Goal: Transaction & Acquisition: Purchase product/service

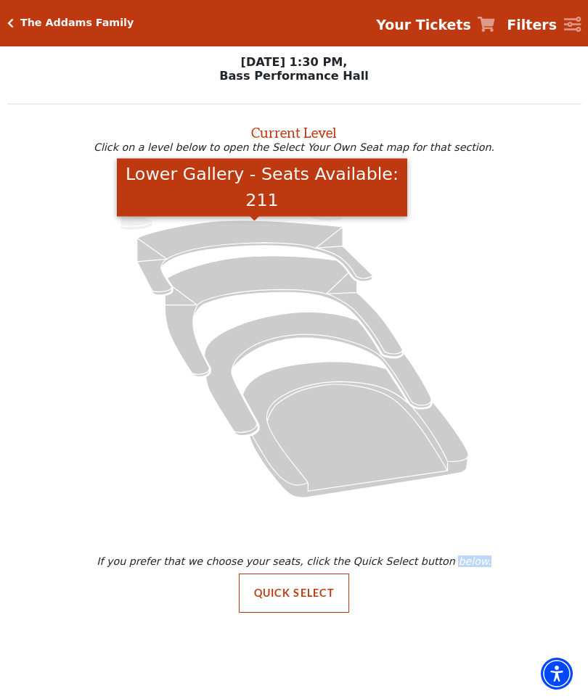
click at [255, 235] on icon "Lower Gallery - Seats Available: 211" at bounding box center [254, 258] width 235 height 75
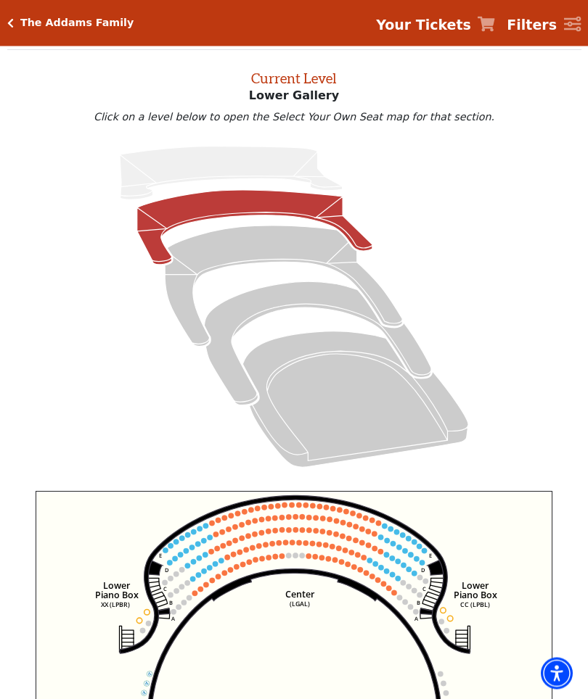
scroll to position [55, 0]
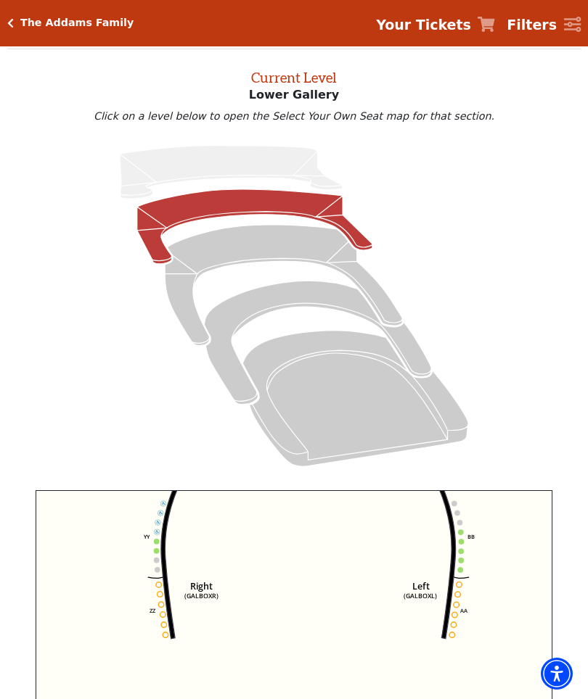
click at [541, 506] on icon "Right (GALBOXR) E D C B A E D C B A YY ZZ Left (GALBOXL) BB AA Center Lower Pia…" at bounding box center [294, 651] width 516 height 323
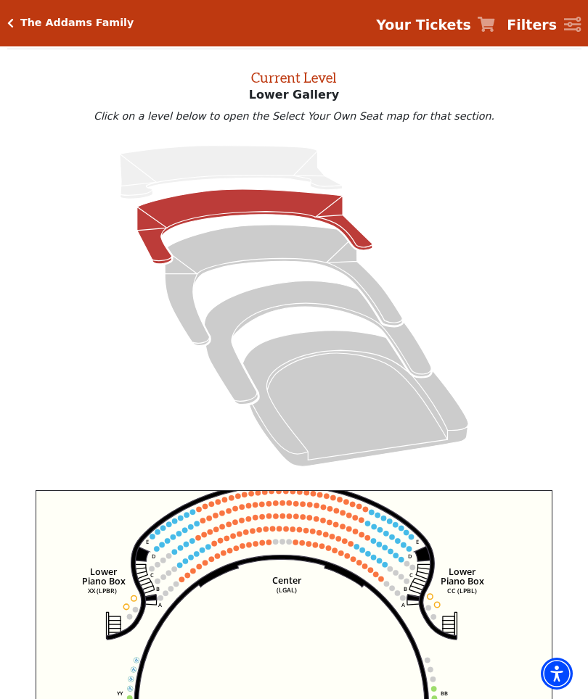
click at [530, 464] on icon at bounding box center [294, 306] width 540 height 341
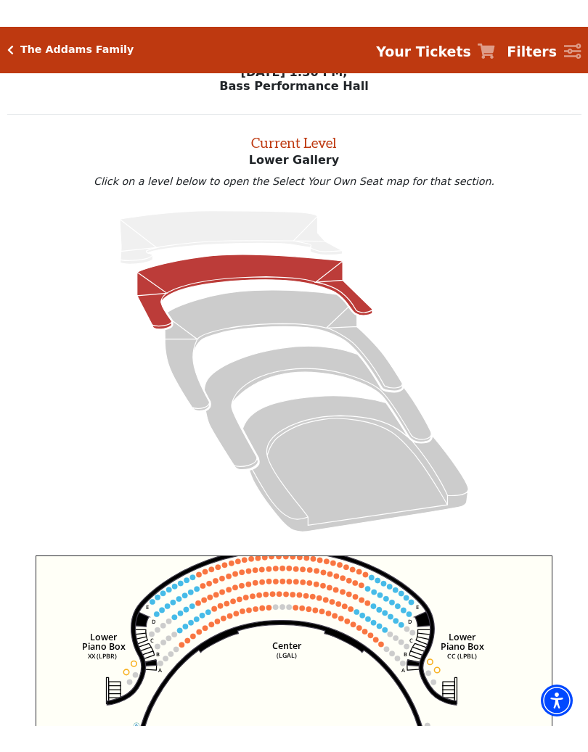
scroll to position [0, 0]
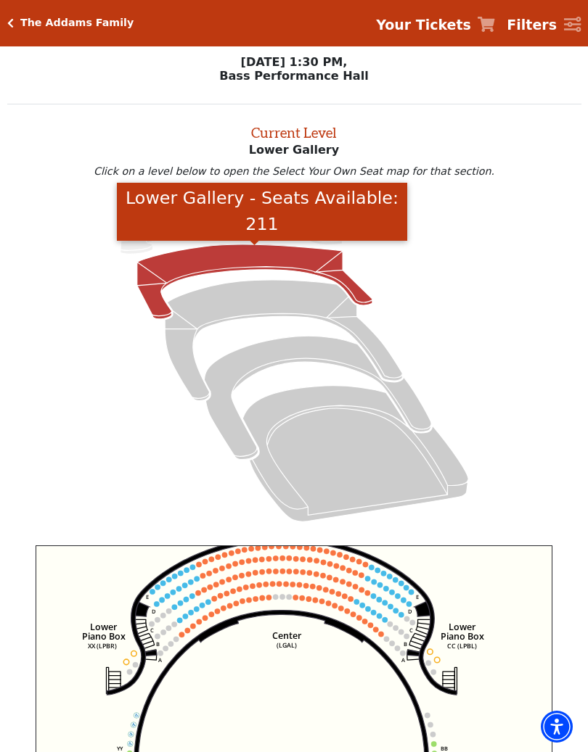
click at [239, 264] on icon "Lower Gallery - Seats Available: 211" at bounding box center [254, 281] width 235 height 75
click at [263, 303] on icon "Mezzanine - Seats Available: 121" at bounding box center [283, 340] width 237 height 120
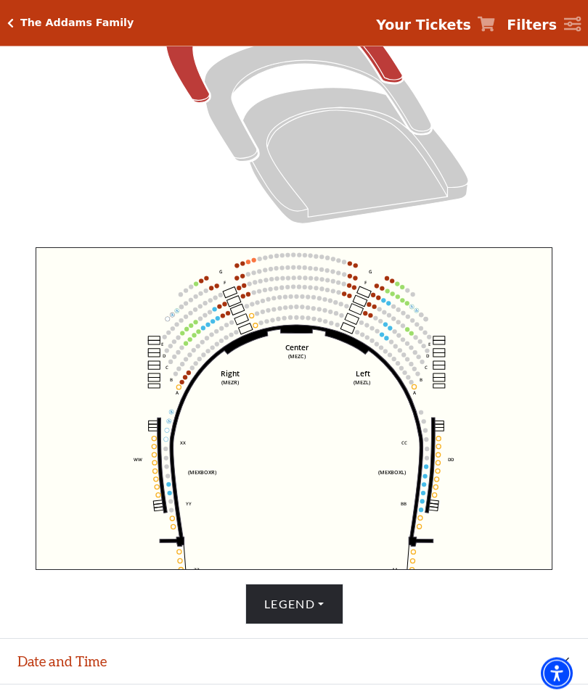
scroll to position [298, 0]
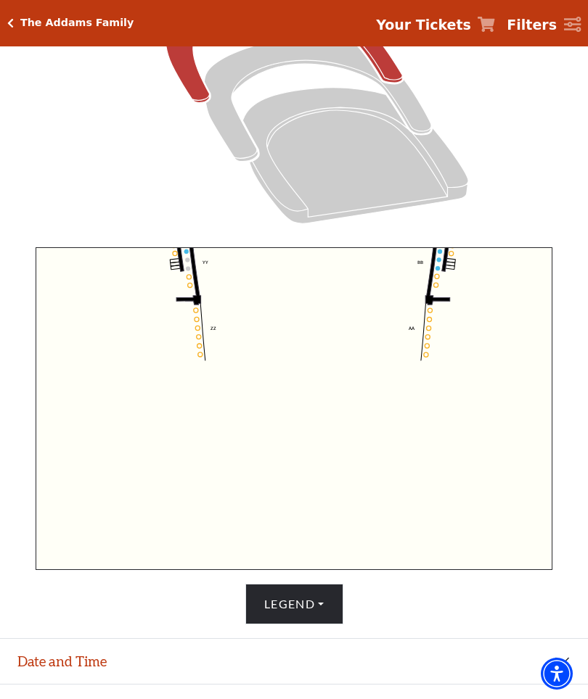
click at [541, 297] on icon "Center (MEZC) Right (MEZR) Left (MEZL) (MEXBOXR) (MEXBOXL) XX WW CC DD YY BB ZZ…" at bounding box center [294, 408] width 516 height 323
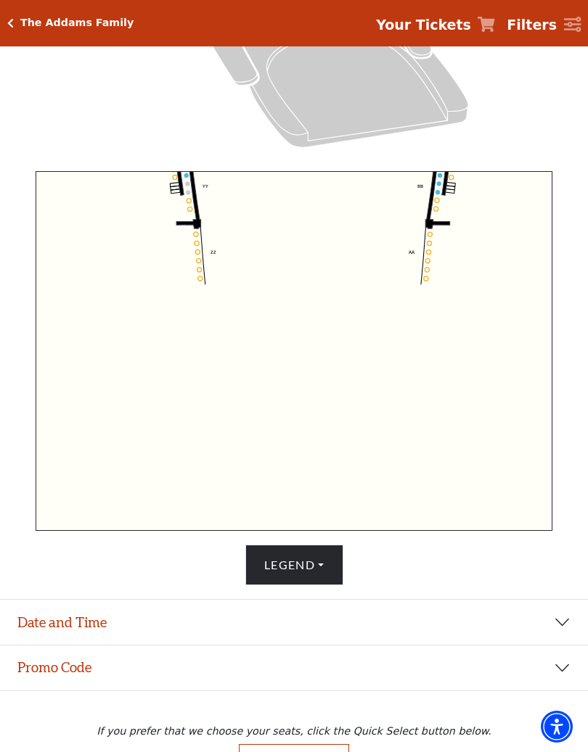
scroll to position [421, 0]
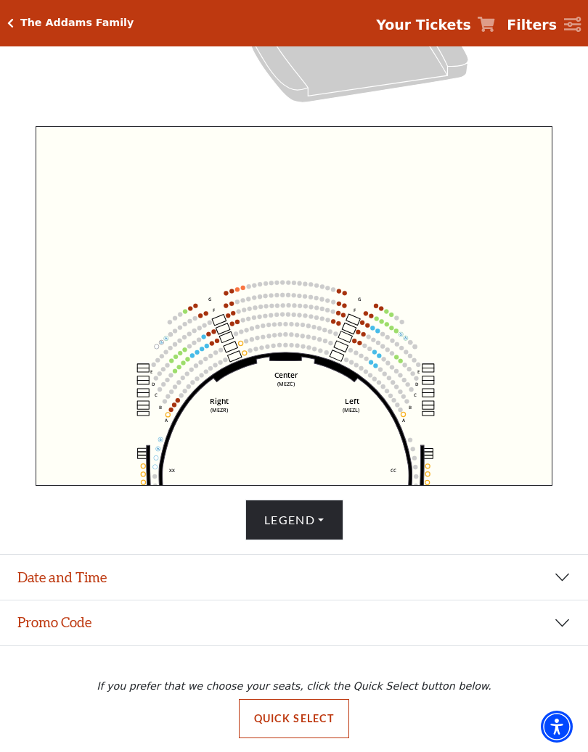
click at [284, 284] on circle at bounding box center [282, 282] width 4 height 4
click at [321, 514] on button "Legend" at bounding box center [294, 520] width 98 height 41
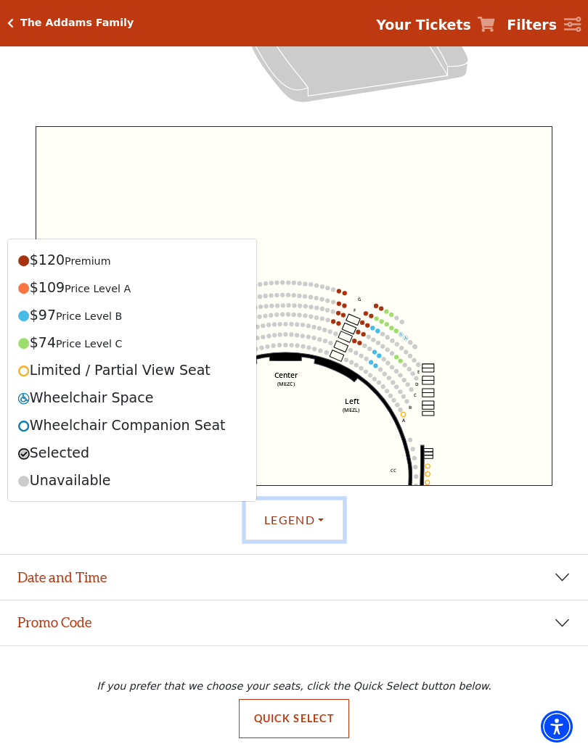
click at [300, 210] on icon "Center (MEZC) Right (MEZR) Left (MEZL) (MEXBOXR) (MEXBOXL) XX WW CC DD YY BB ZZ…" at bounding box center [294, 306] width 516 height 360
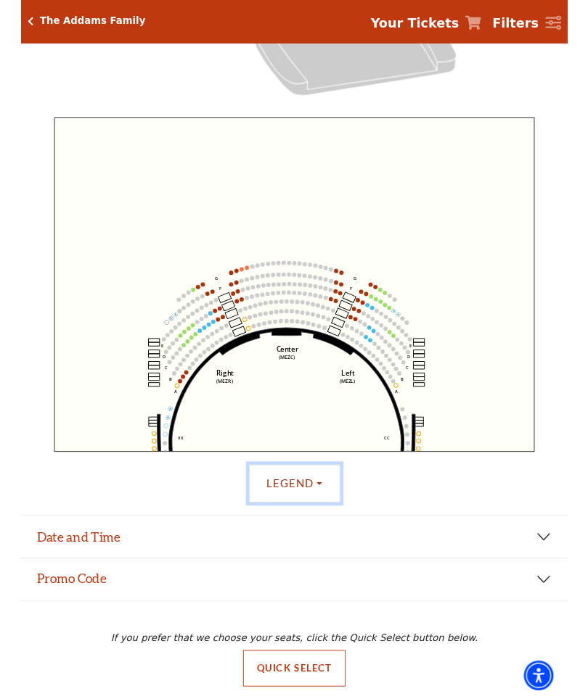
scroll to position [407, 0]
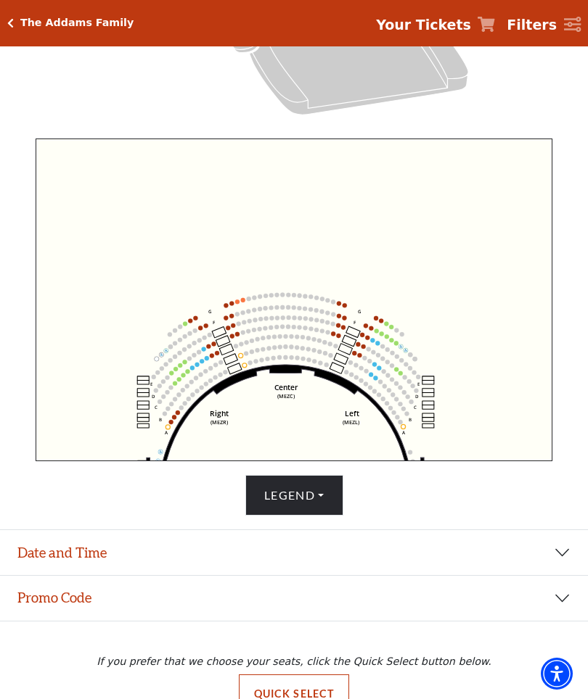
click at [26, 30] on div "The Addams Family Your Tickets Filters" at bounding box center [294, 23] width 588 height 46
click at [11, 23] on icon "Click here to go back to filters" at bounding box center [10, 23] width 7 height 10
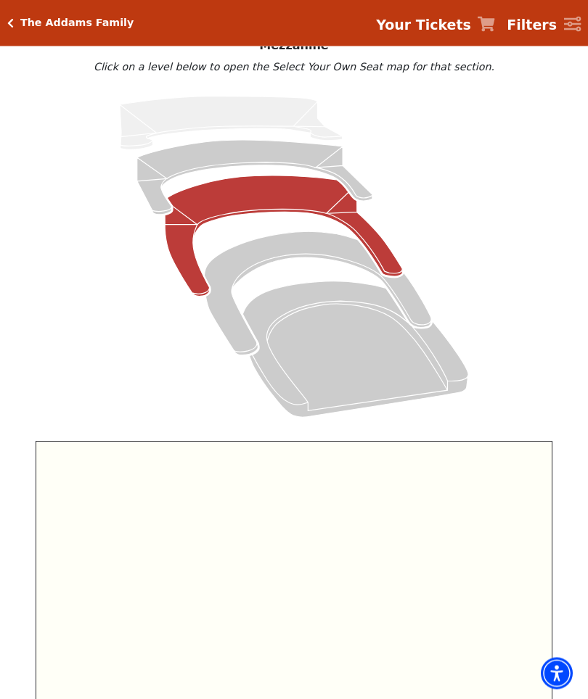
scroll to position [0, 0]
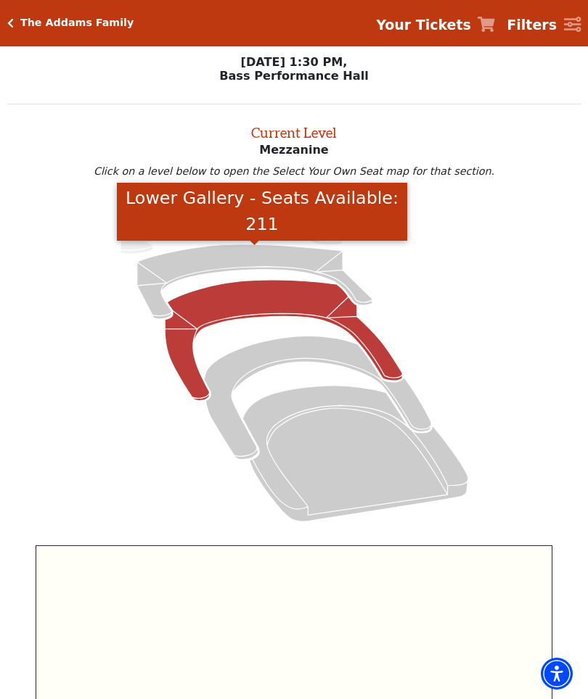
click at [244, 257] on icon "Lower Gallery - Seats Available: 211" at bounding box center [254, 281] width 235 height 75
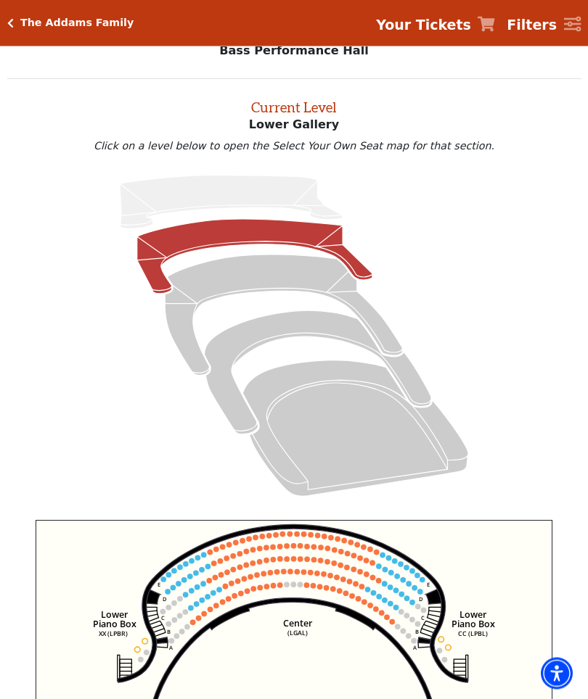
scroll to position [55, 0]
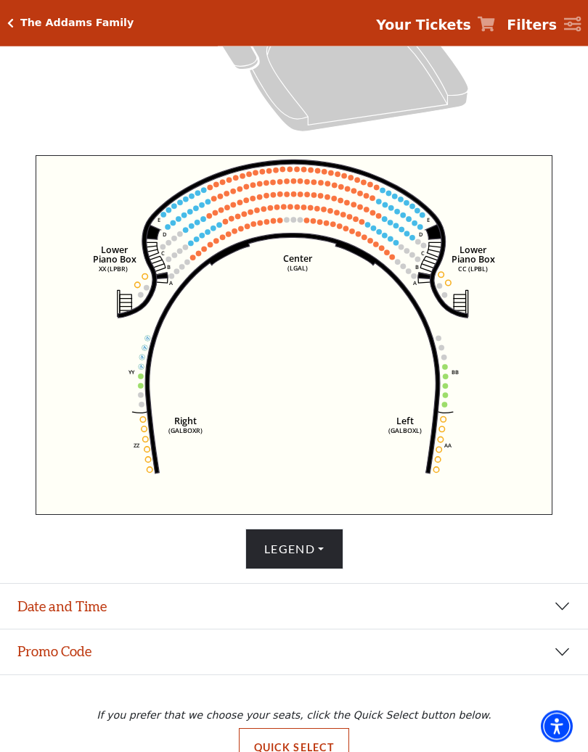
click at [324, 549] on button "Legend" at bounding box center [294, 550] width 98 height 41
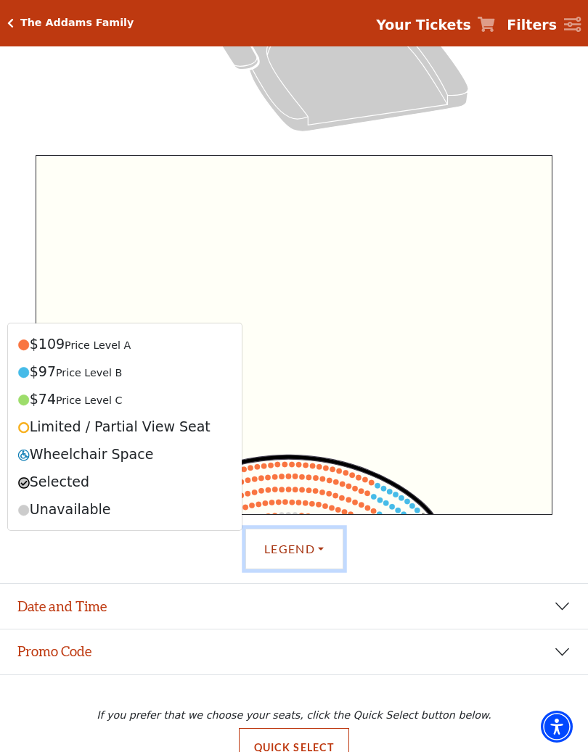
scroll to position [421, 0]
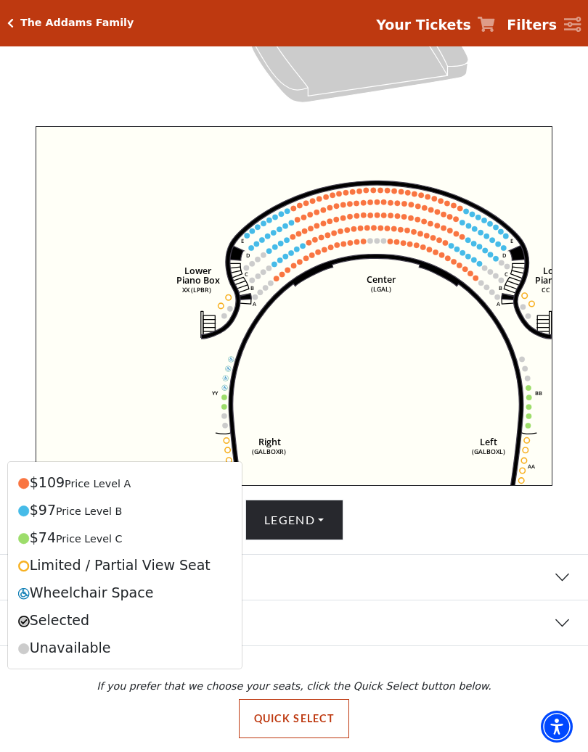
click at [21, 28] on h5 "The Addams Family" at bounding box center [76, 23] width 113 height 12
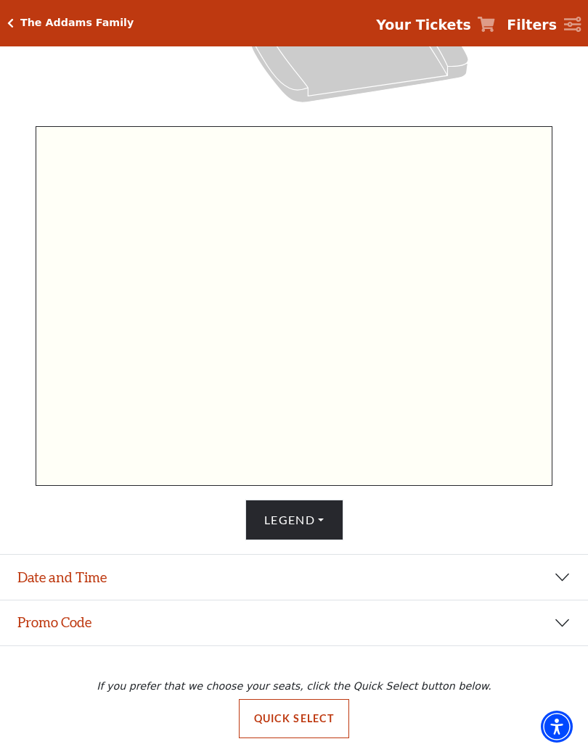
click at [23, 20] on h5 "The Addams Family" at bounding box center [76, 23] width 113 height 12
click at [20, 12] on div "The Addams Family Your Tickets Filters" at bounding box center [294, 23] width 588 height 46
click at [579, 22] on icon "Filters" at bounding box center [572, 25] width 17 height 16
click at [478, 627] on button "Promo Code" at bounding box center [294, 623] width 588 height 45
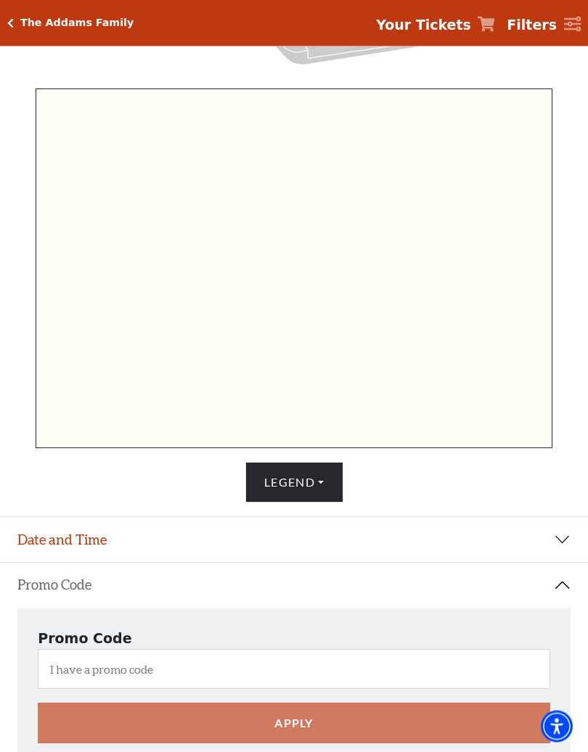
scroll to position [618, 0]
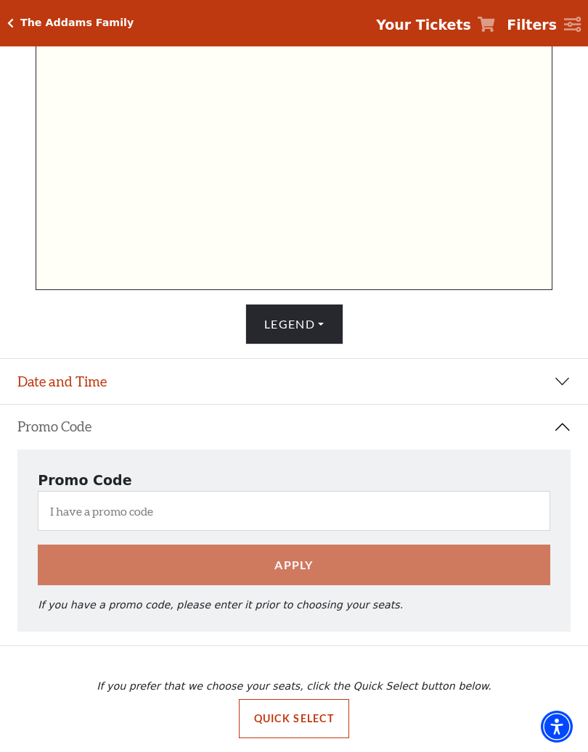
click at [301, 699] on button "Quick Select" at bounding box center [294, 718] width 111 height 39
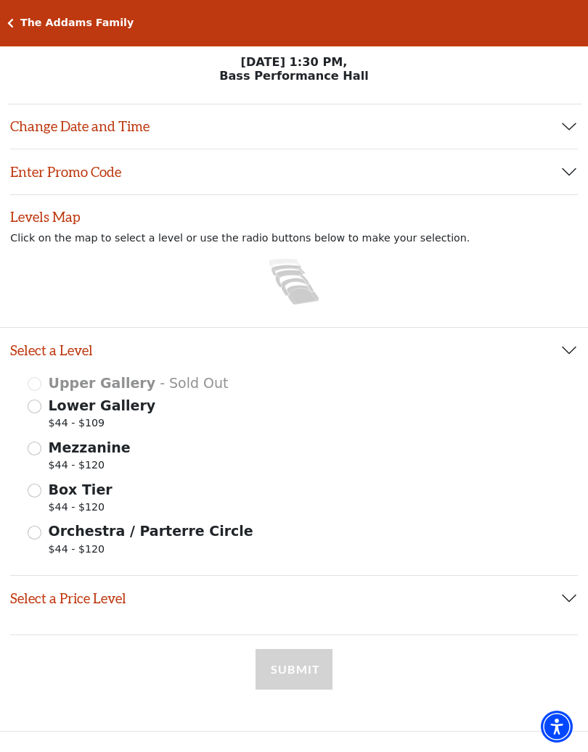
click at [36, 413] on input "Lower Gallery $44 - $109" at bounding box center [35, 407] width 14 height 14
radio input "true"
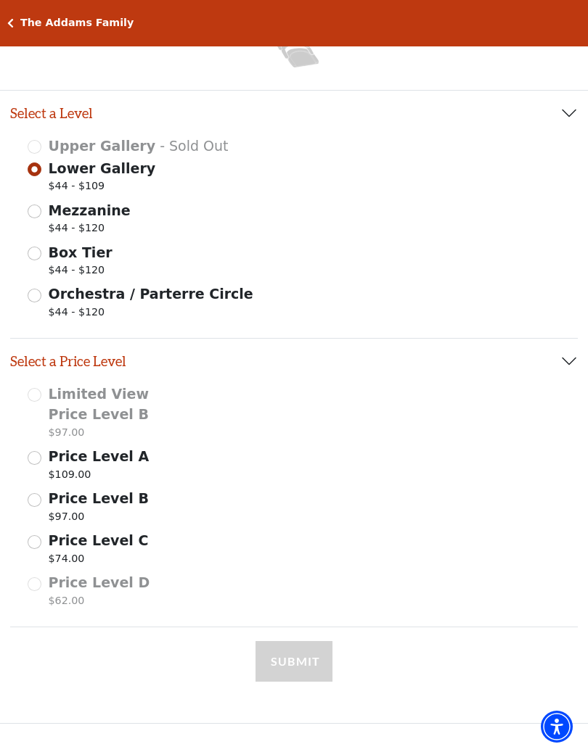
scroll to position [265, 0]
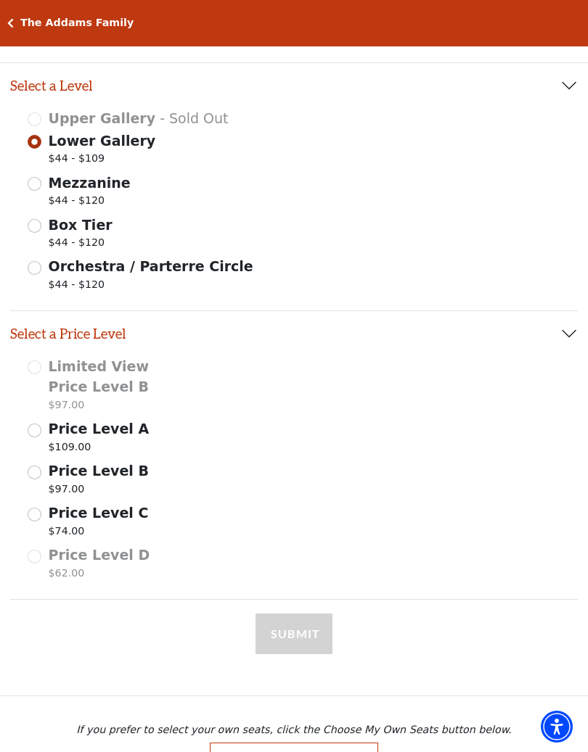
click at [42, 555] on div "Price Level D $62.00" at bounding box center [94, 565] width 133 height 41
click at [40, 508] on input "Price Level C $74.00" at bounding box center [35, 515] width 14 height 14
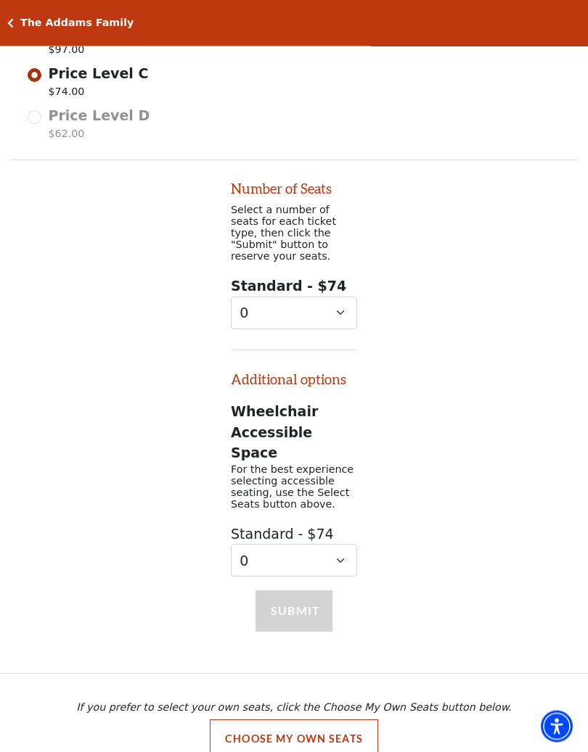
scroll to position [704, 0]
click at [342, 305] on select "0 1 2 3 4 5 6 7 8 9" at bounding box center [294, 313] width 126 height 33
select select "2"
click at [289, 699] on button "Choose My Own Seats" at bounding box center [294, 739] width 168 height 39
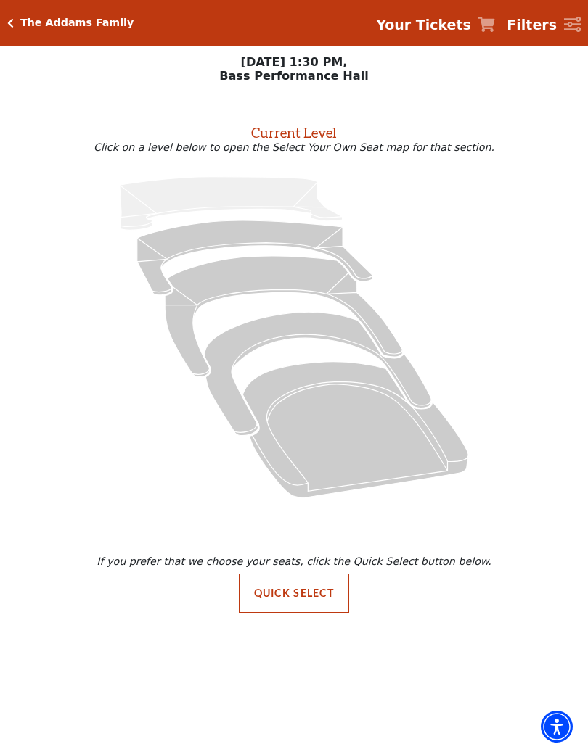
click at [295, 602] on button "Quick Select" at bounding box center [294, 593] width 111 height 39
select select "2"
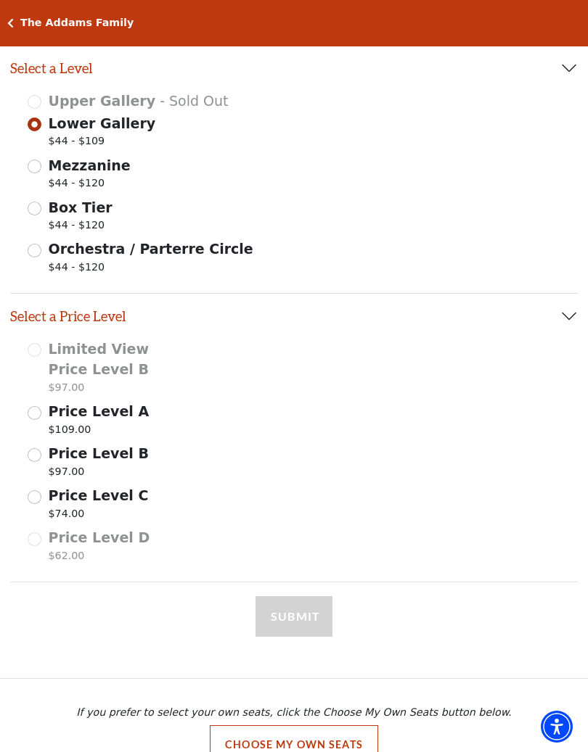
scroll to position [311, 0]
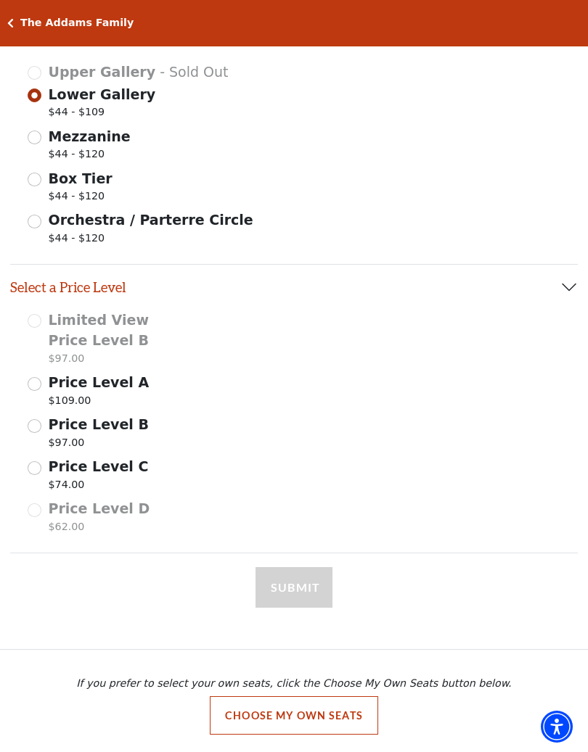
click at [37, 466] on input "Price Level C $74.00" at bounding box center [35, 468] width 14 height 14
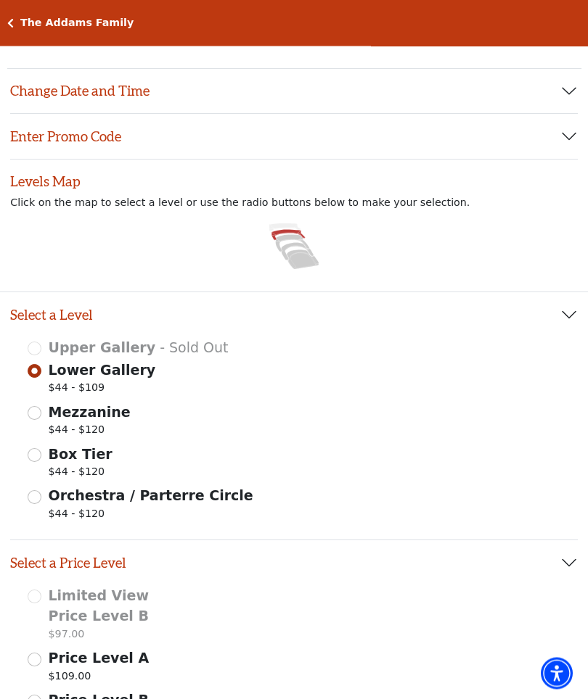
scroll to position [0, 0]
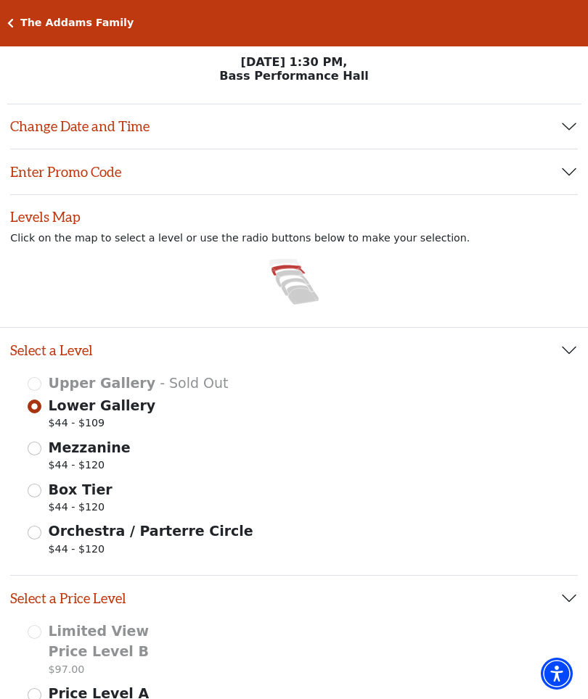
click at [189, 130] on button "Change Date and Time" at bounding box center [293, 126] width 567 height 45
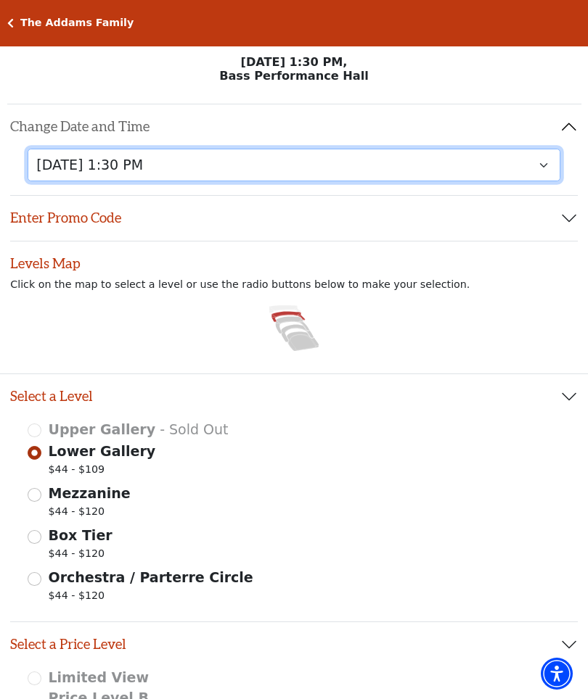
click at [144, 166] on select "[DATE] 7:30 PM [DATE] 1:30 PM [DATE] 7:30 PM [DATE] 1:30 PM [DATE] 6:30 PM" at bounding box center [294, 165] width 532 height 33
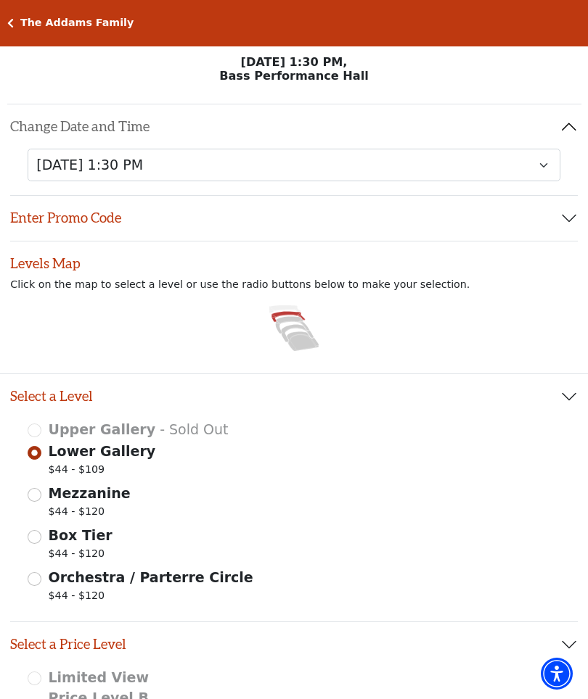
click at [509, 334] on div "Images representing the levels that are in the facility Select a Level Upper Ga…" at bounding box center [294, 607] width 588 height 606
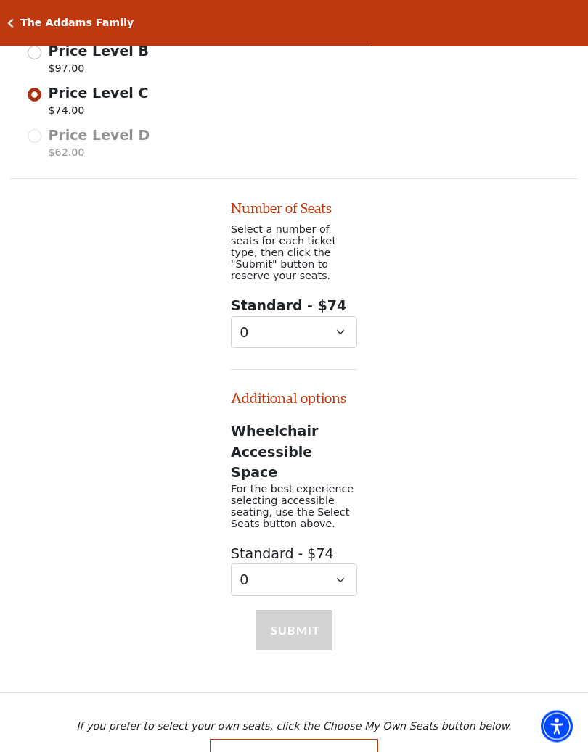
scroll to position [736, 0]
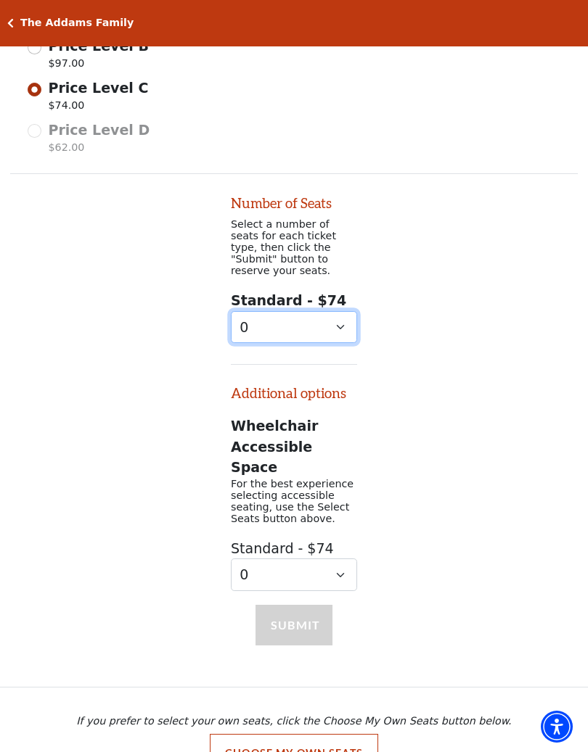
click at [347, 321] on select "0 1 2 3 4 5 6 7 8 9" at bounding box center [294, 327] width 126 height 33
click at [341, 318] on select "0 1 2 3 4 5 6 7 8 9" at bounding box center [294, 327] width 126 height 33
select select "2"
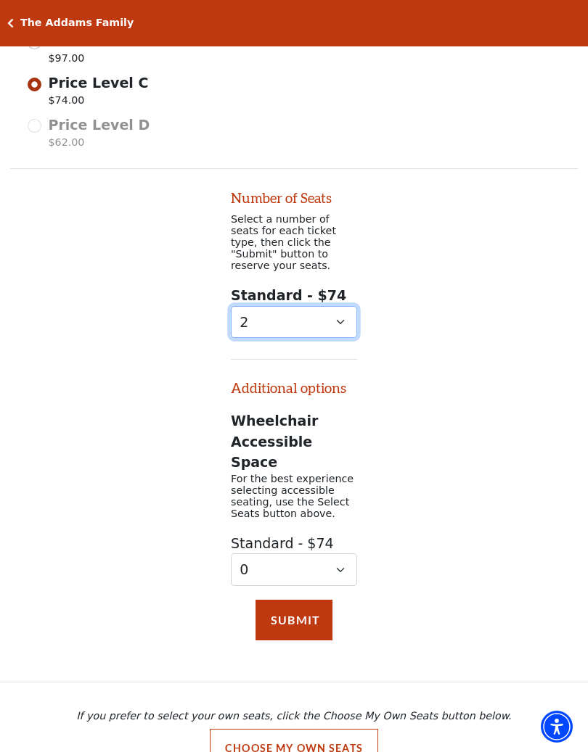
scroll to position [751, 0]
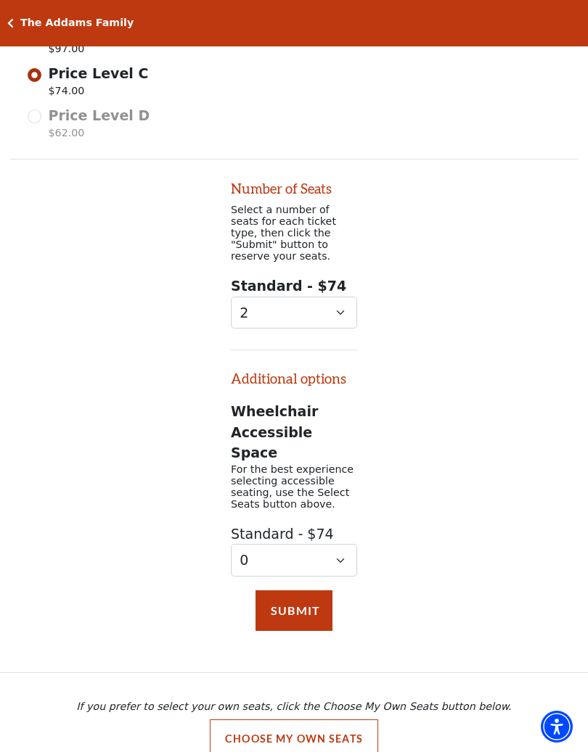
click at [297, 699] on button "Choose My Own Seats" at bounding box center [294, 739] width 168 height 39
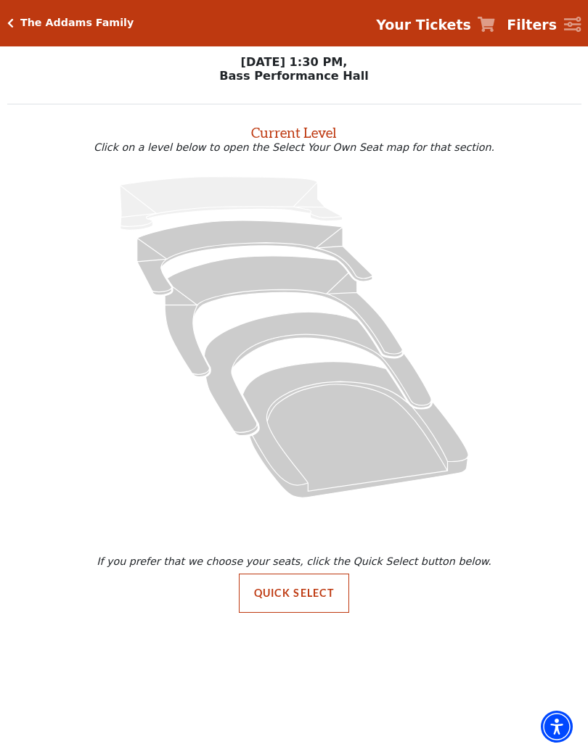
scroll to position [0, 0]
click at [300, 601] on button "Quick Select" at bounding box center [294, 593] width 111 height 39
select select "2"
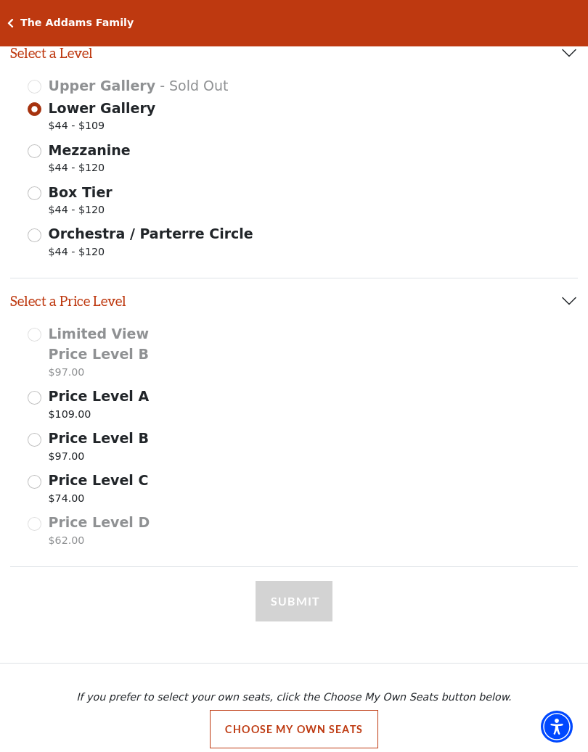
scroll to position [311, 0]
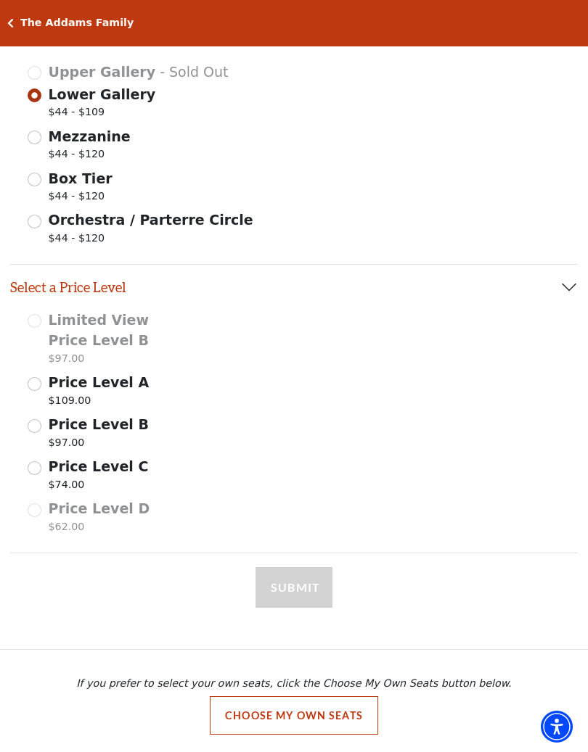
click at [302, 699] on button "Choose My Own Seats" at bounding box center [294, 715] width 168 height 39
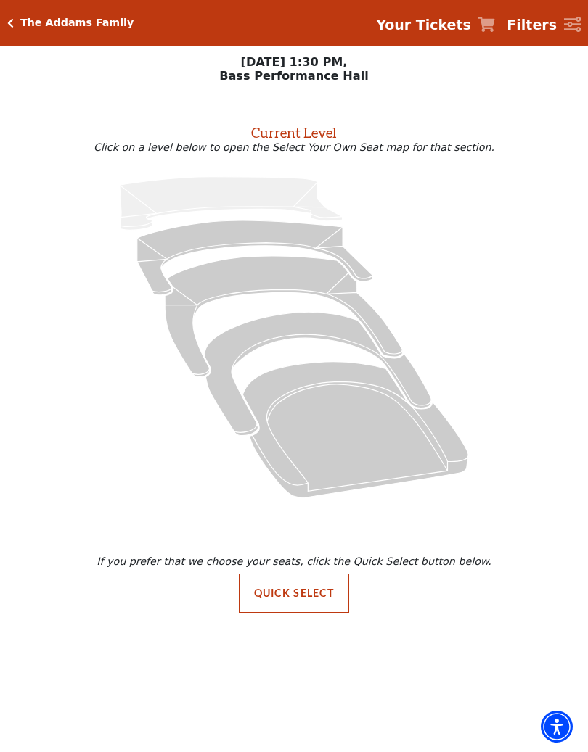
scroll to position [0, 0]
click at [580, 27] on icon "Filters" at bounding box center [572, 25] width 17 height 16
click at [303, 600] on button "Quick Select" at bounding box center [294, 593] width 111 height 39
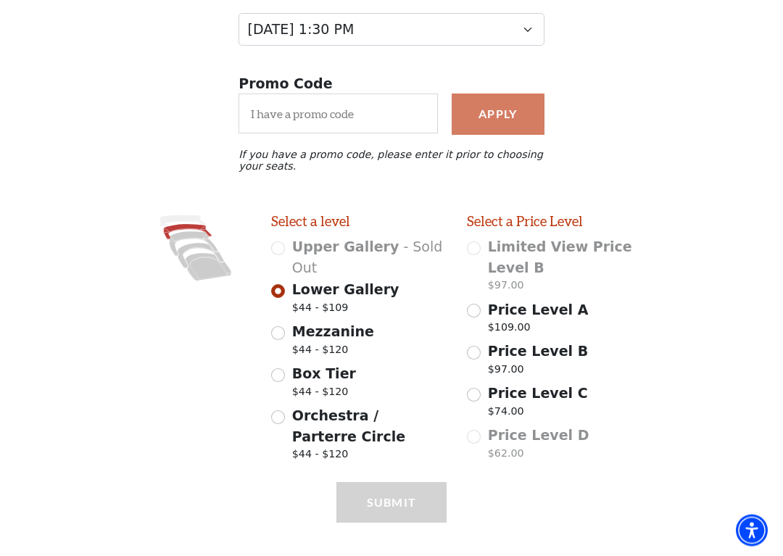
scroll to position [211, 0]
click at [477, 400] on input "Price Level C $74.00" at bounding box center [474, 395] width 14 height 14
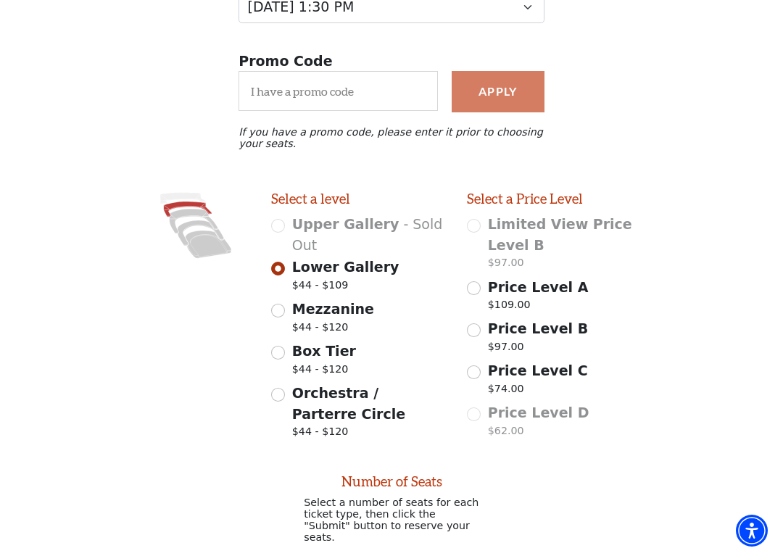
scroll to position [238, 0]
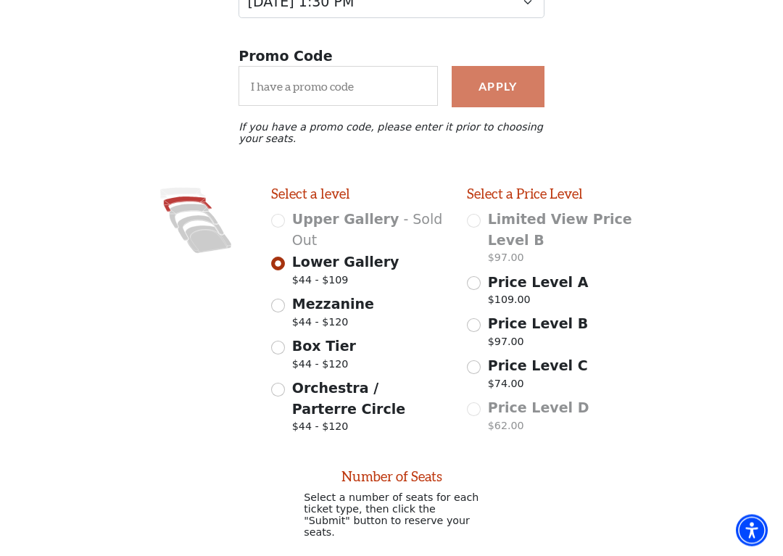
click at [479, 368] on input "Price Level C $74.00" at bounding box center [474, 368] width 14 height 14
radio input "true"
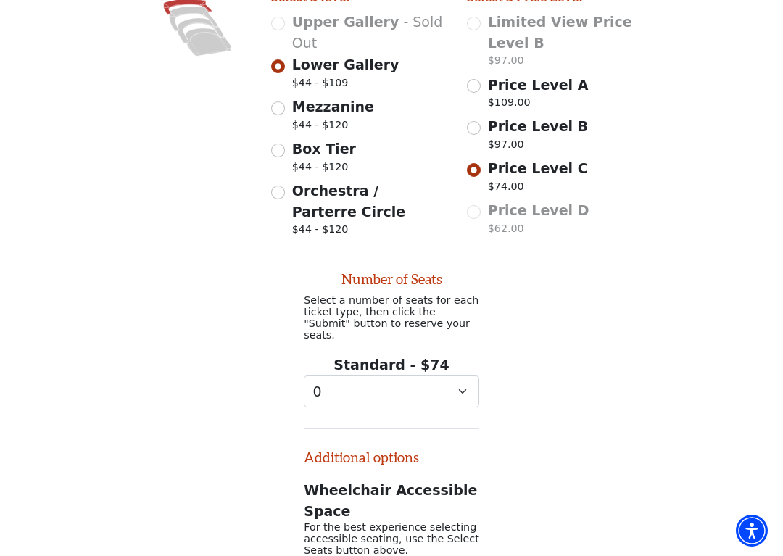
scroll to position [454, 0]
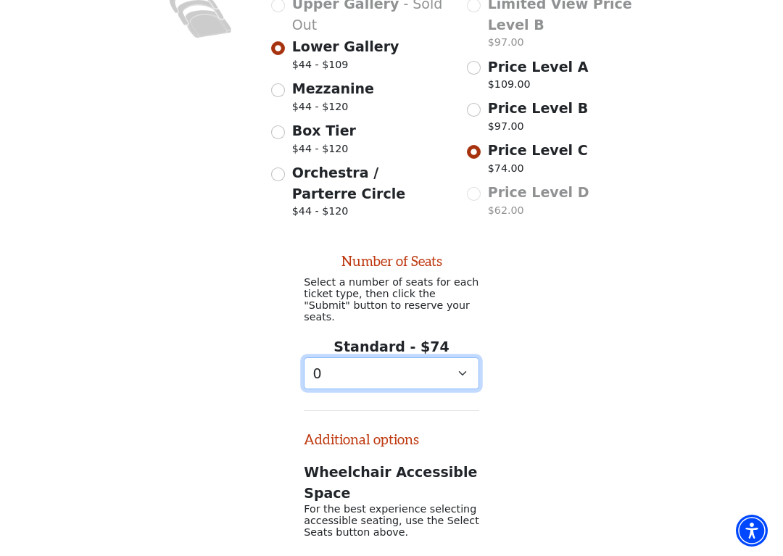
click at [469, 365] on select "0 1 2 3 4 5 6 7 8 9" at bounding box center [392, 374] width 176 height 33
select select "2"
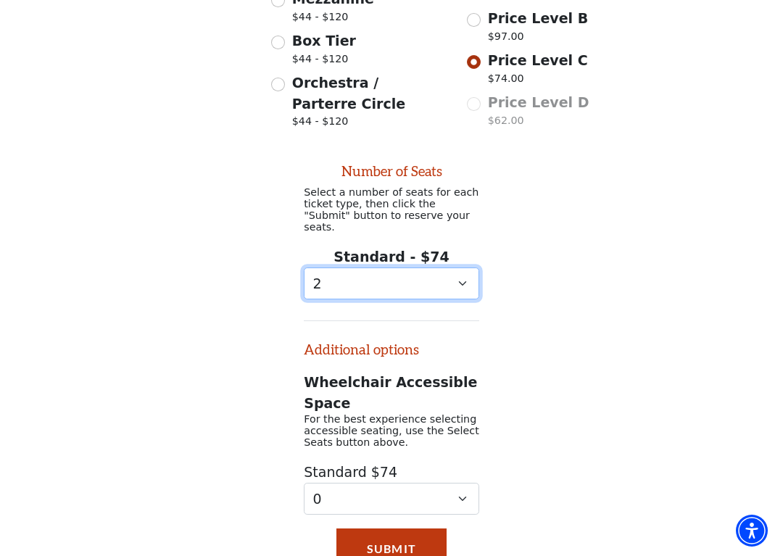
scroll to position [608, 0]
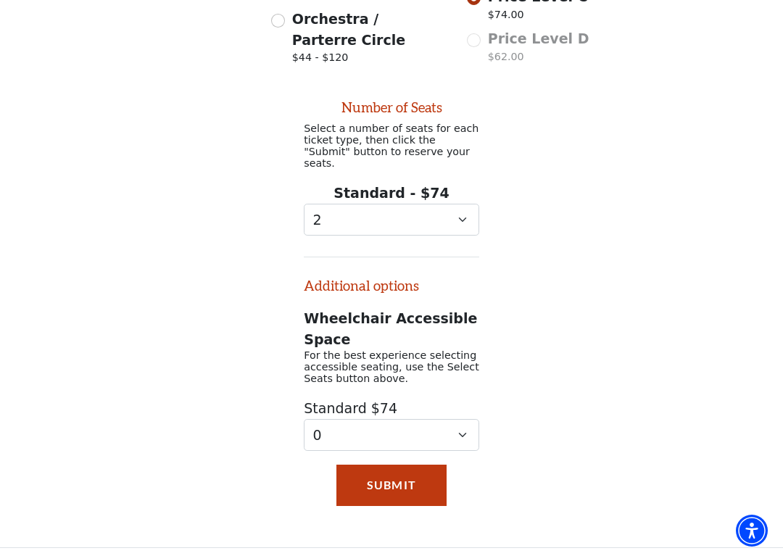
click at [389, 482] on button "Submit" at bounding box center [392, 485] width 110 height 41
